Goal: Task Accomplishment & Management: Manage account settings

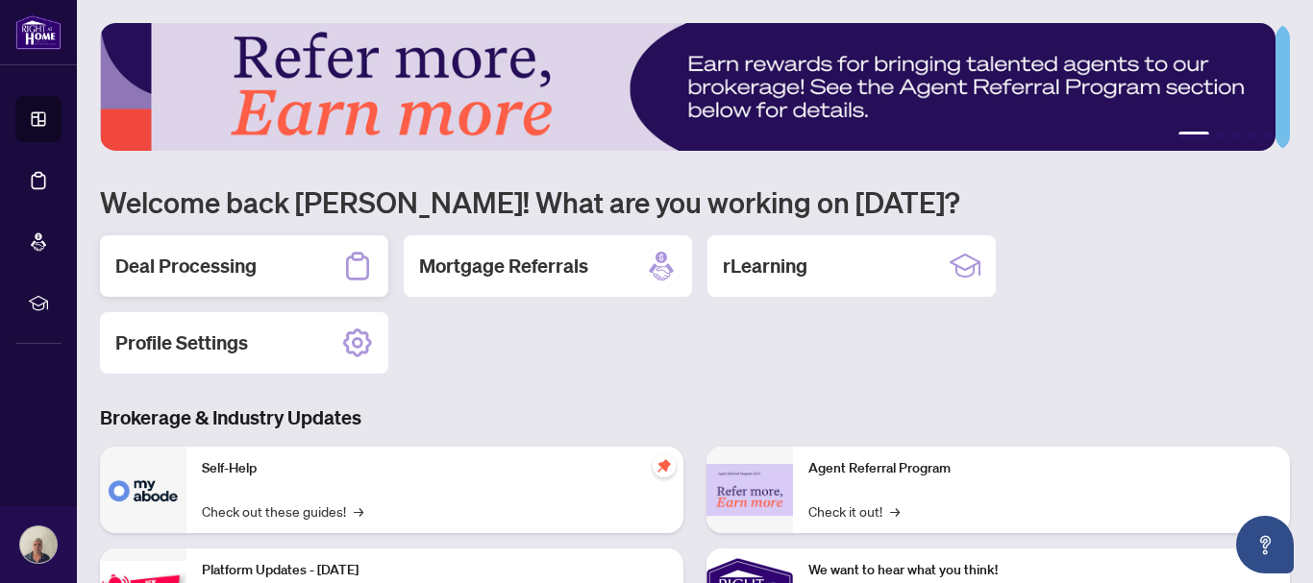
click at [218, 259] on h2 "Deal Processing" at bounding box center [185, 266] width 141 height 27
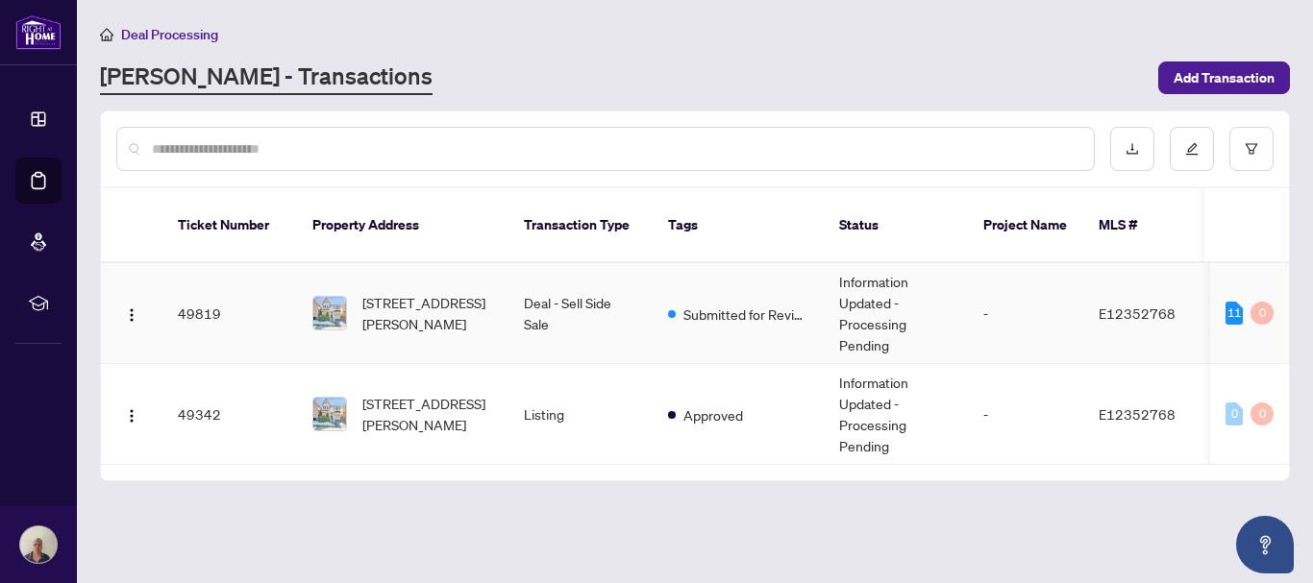
click at [542, 283] on td "Deal - Sell Side Sale" at bounding box center [580, 313] width 144 height 101
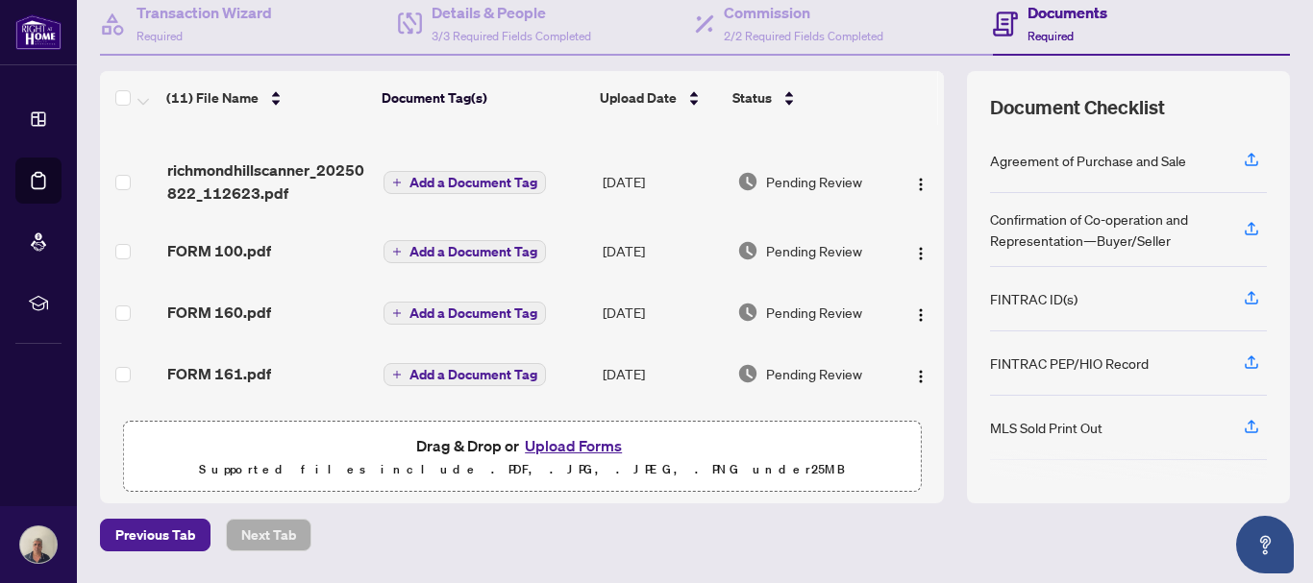
scroll to position [246, 0]
